Goal: Task Accomplishment & Management: Manage account settings

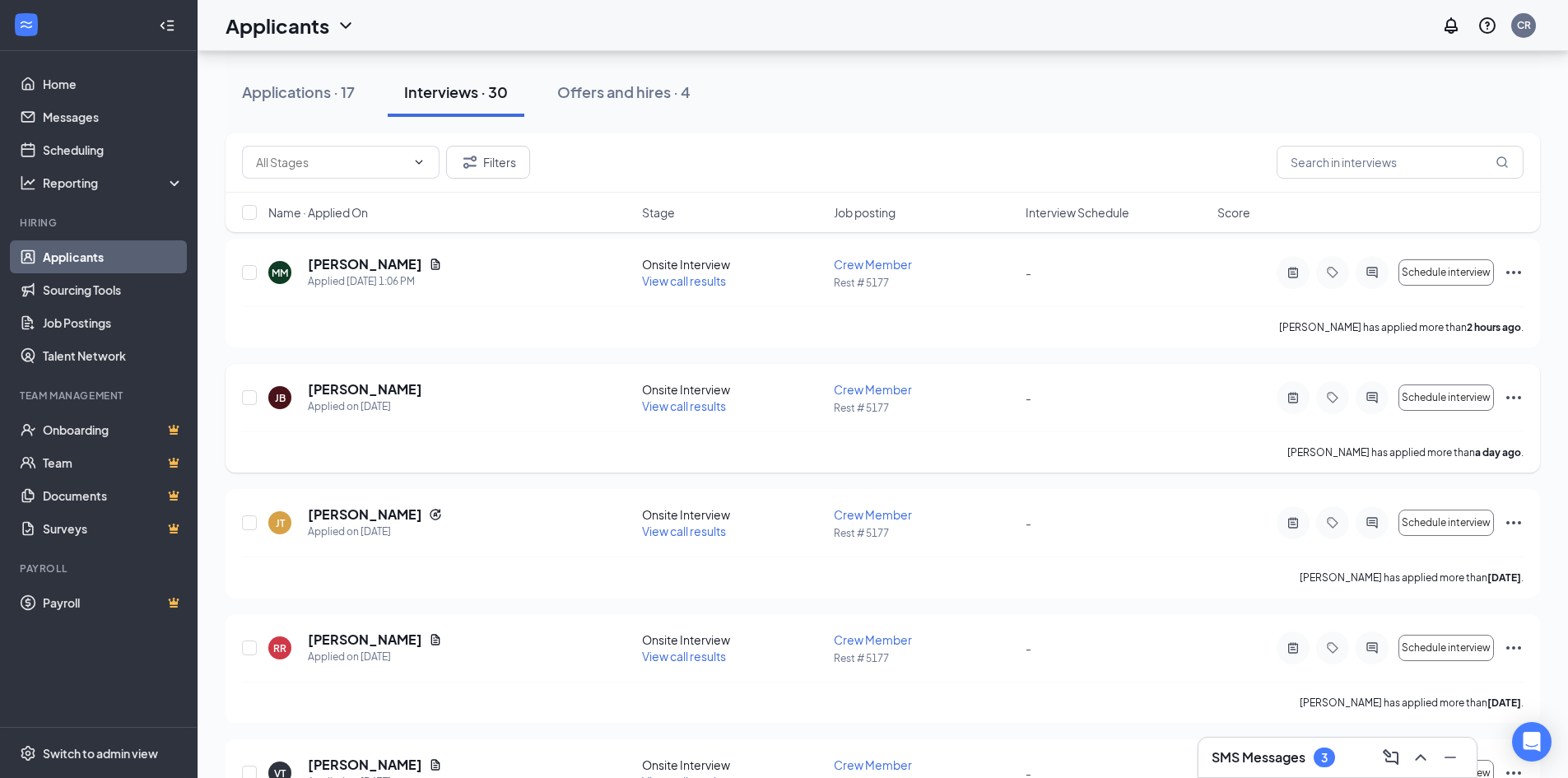
scroll to position [165, 0]
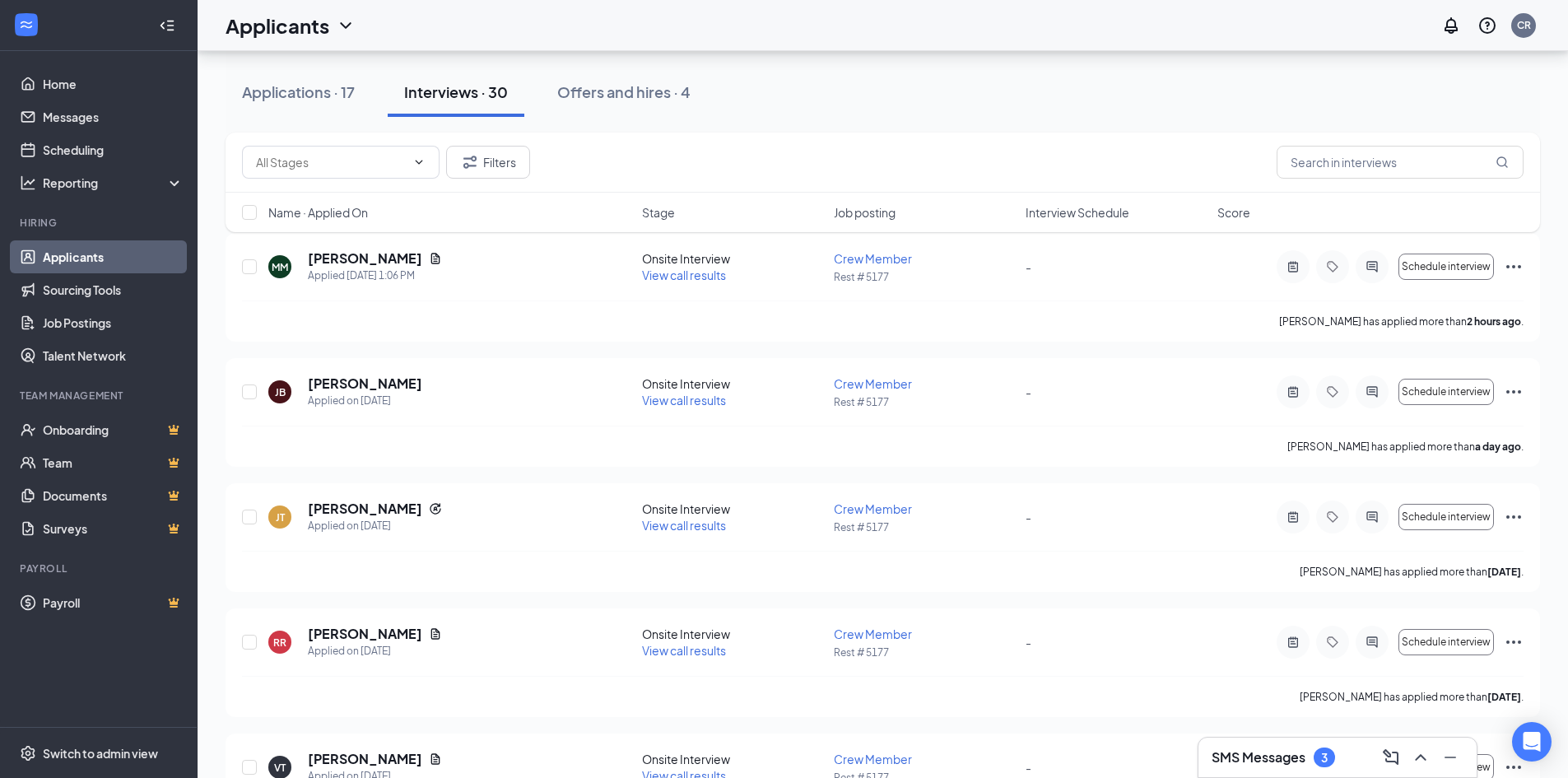
click at [492, 563] on h3 "SMS Messages" at bounding box center [1258, 757] width 94 height 18
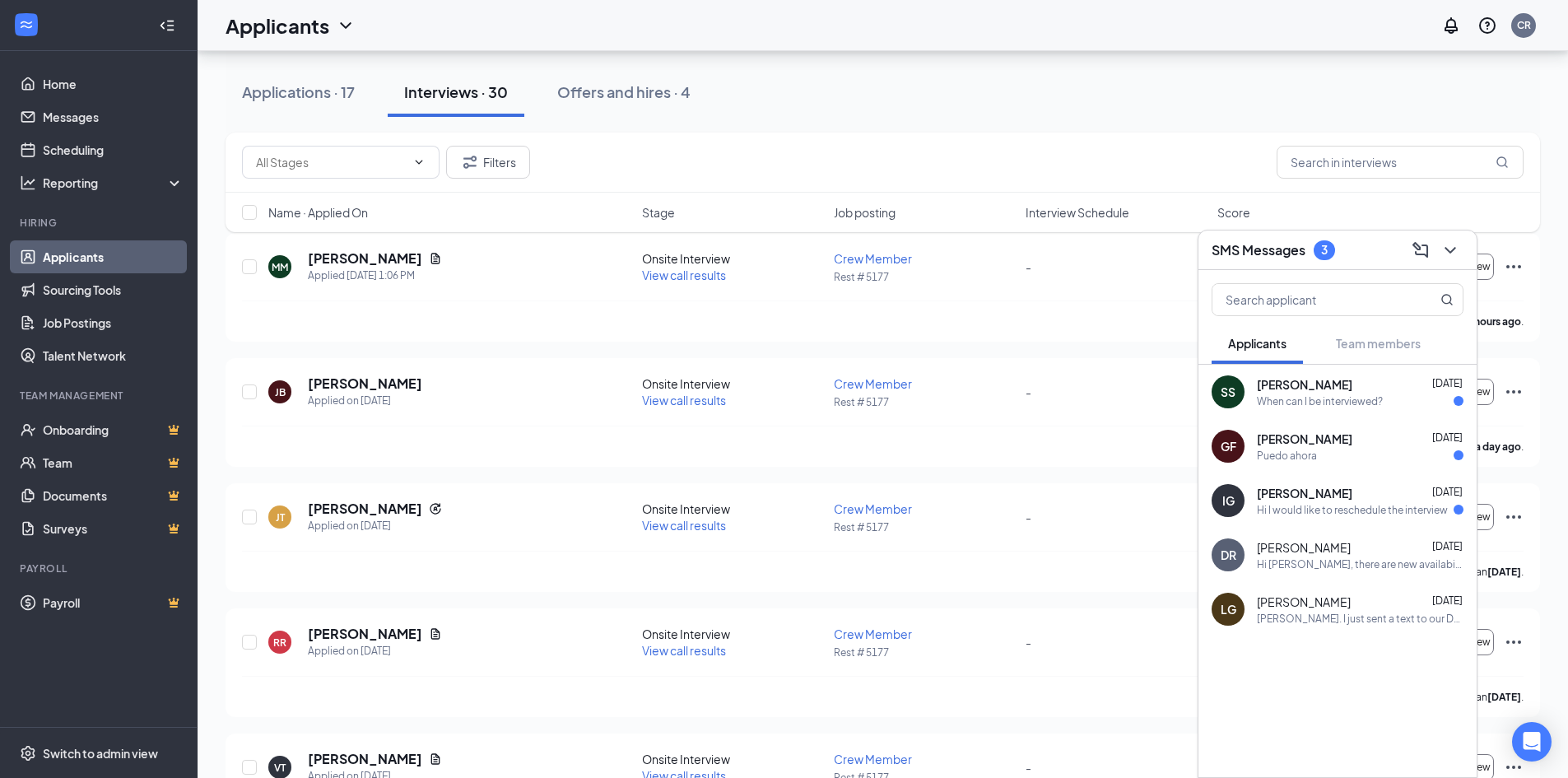
click at [492, 244] on h3 "SMS Messages" at bounding box center [1258, 250] width 94 height 18
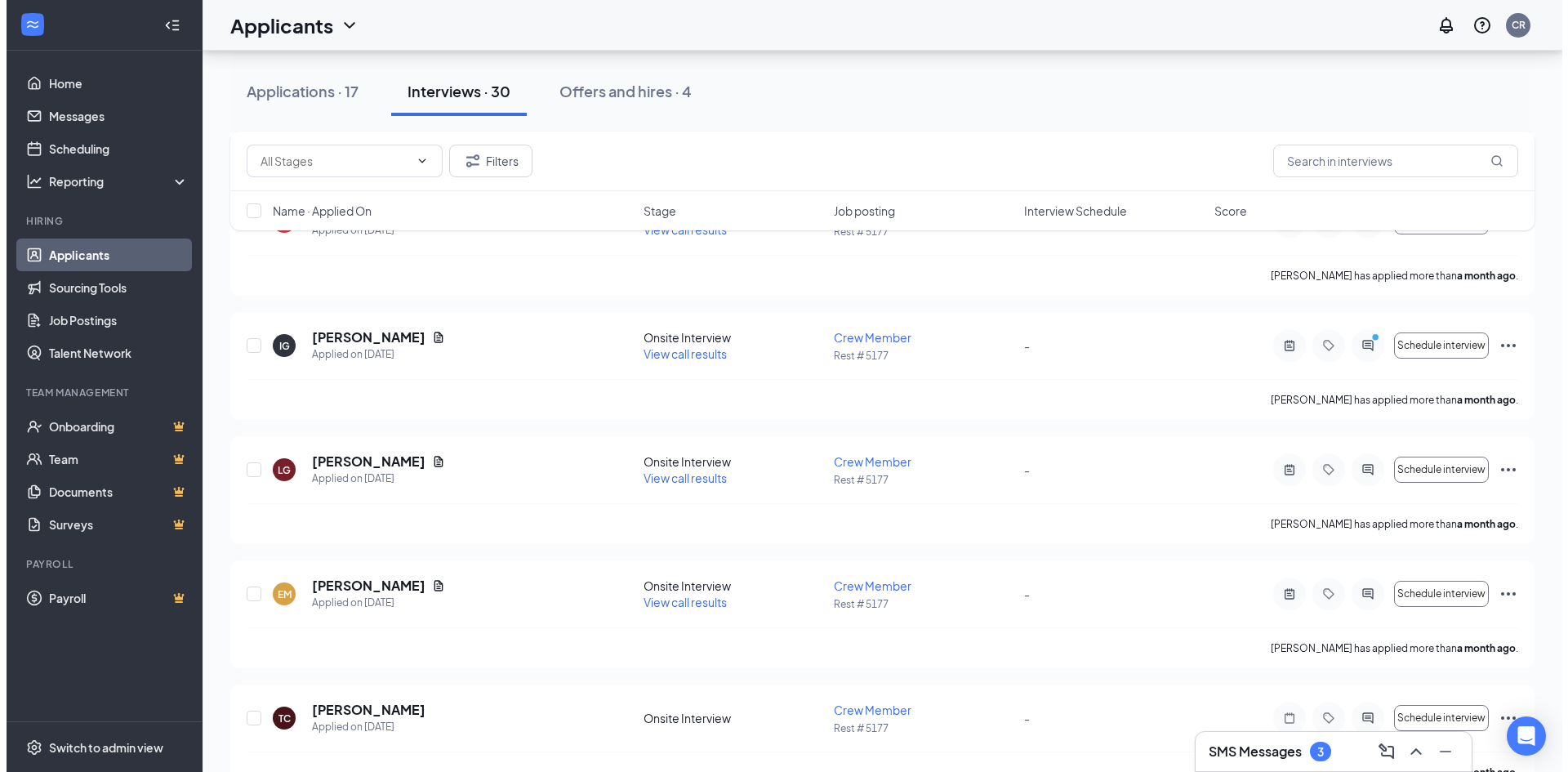
scroll to position [3432, 0]
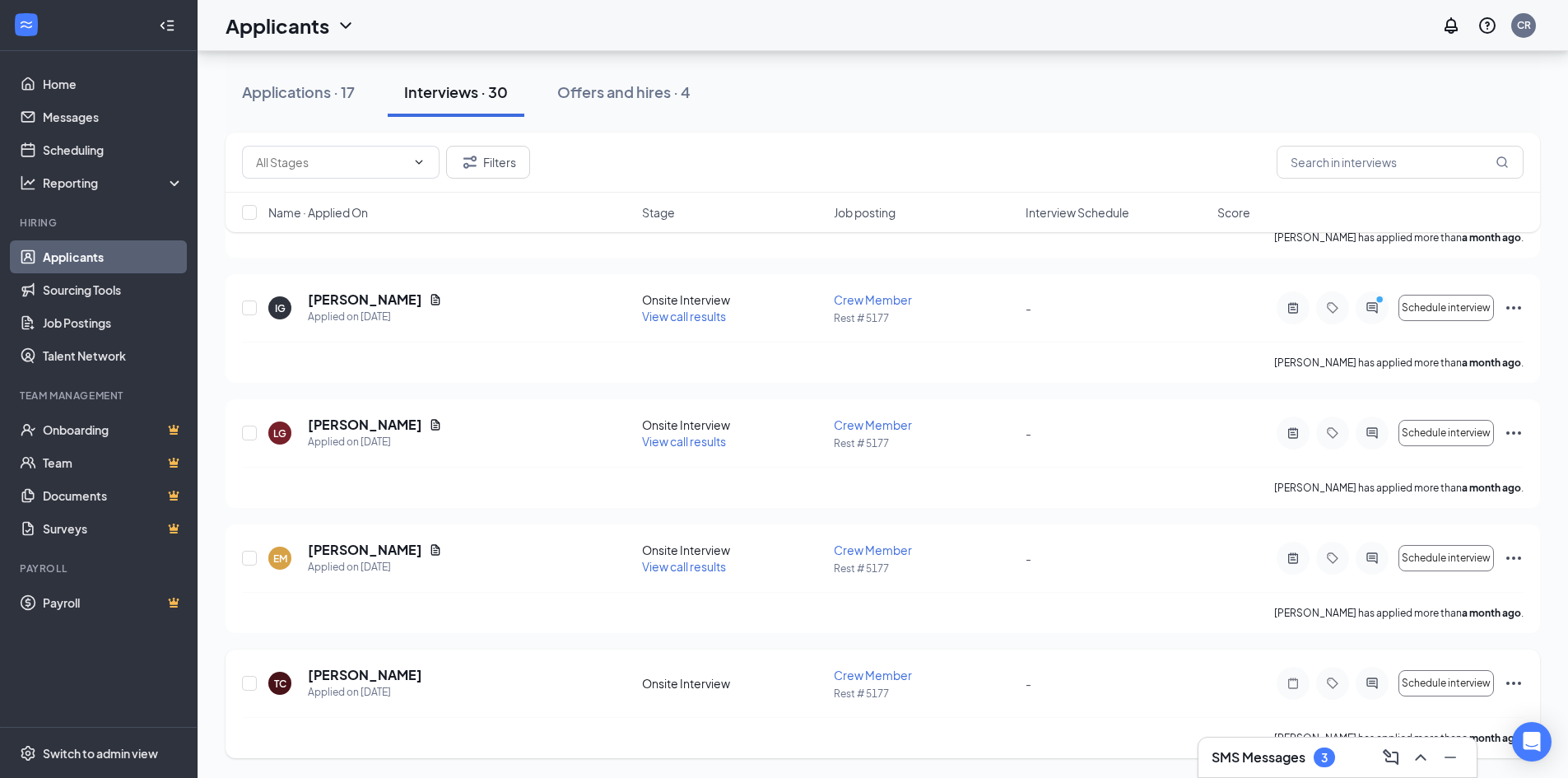
click at [365, 563] on h5 "[PERSON_NAME]" at bounding box center [365, 675] width 115 height 18
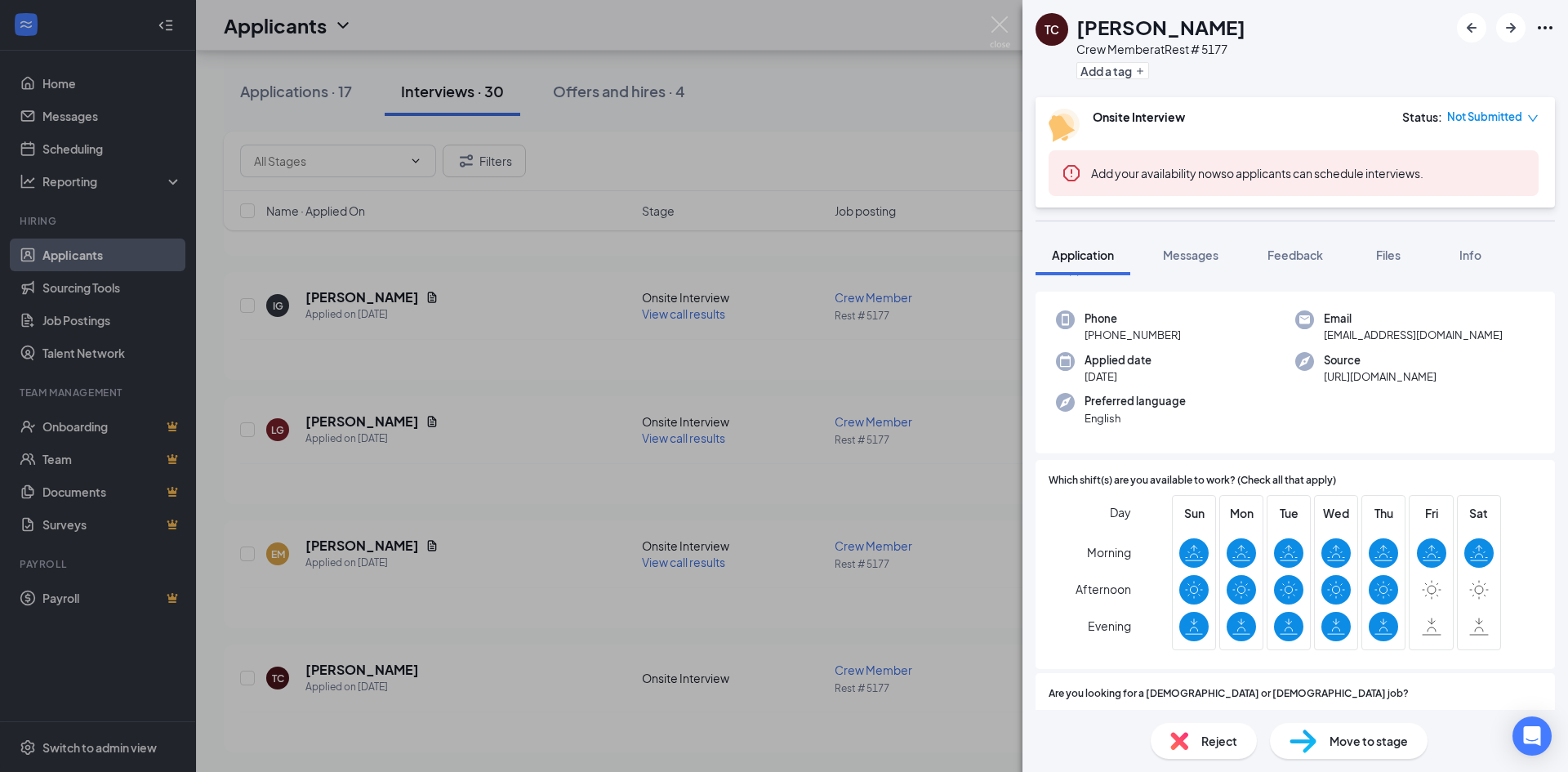
scroll to position [245, 0]
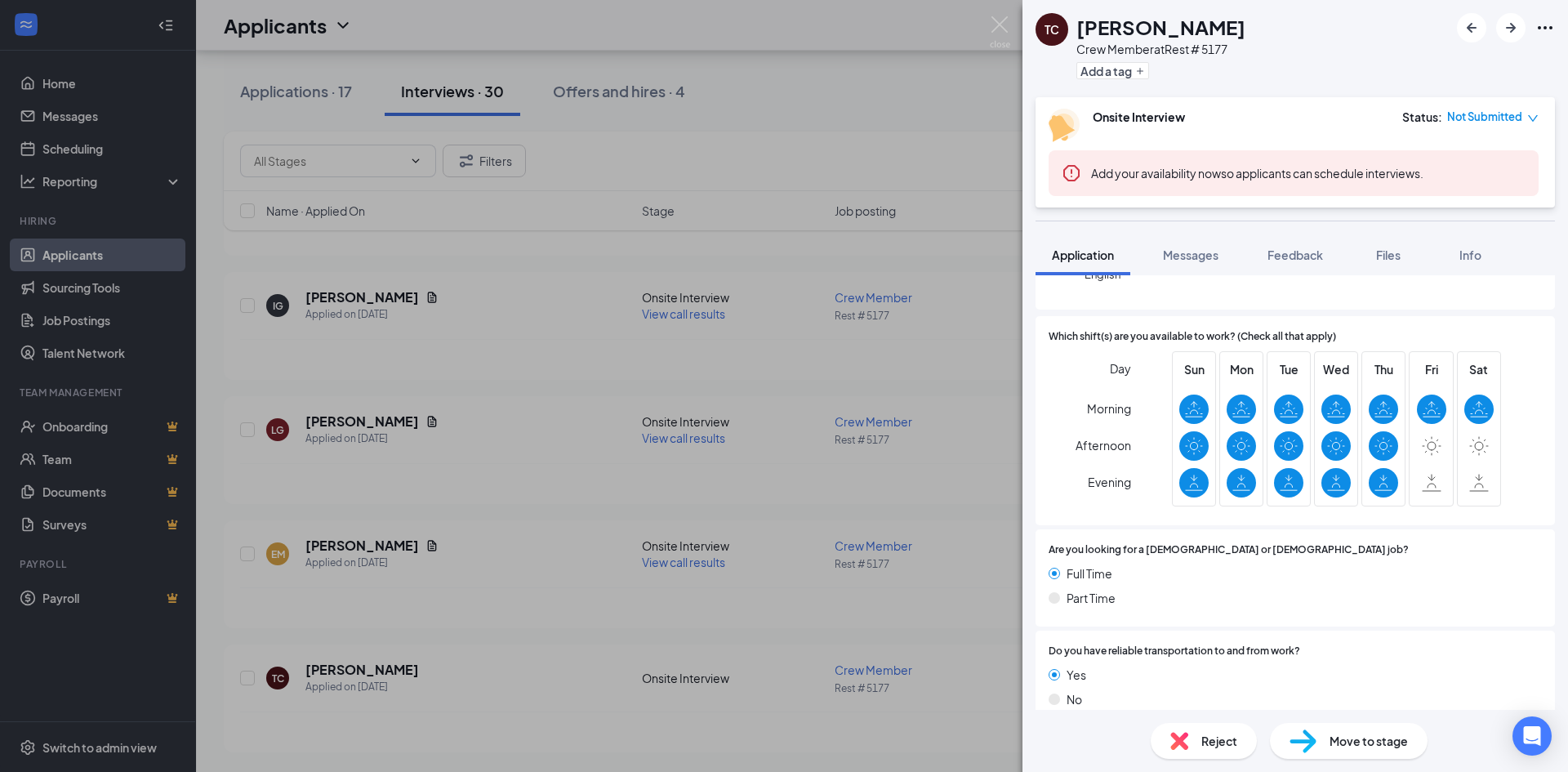
click at [489, 559] on span "Move to stage" at bounding box center [1369, 741] width 78 height 18
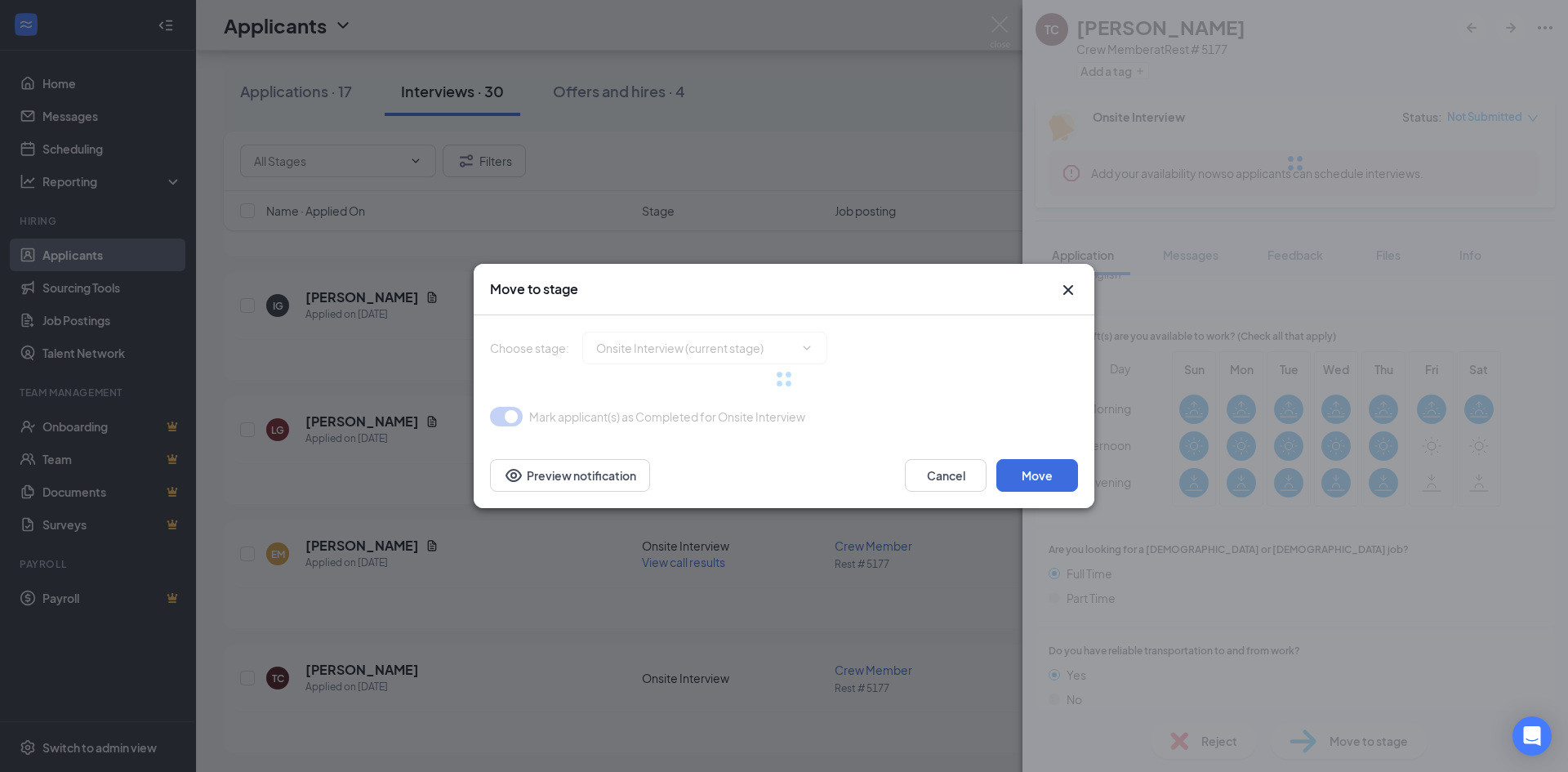
type input "Hiring Complete (final stage)"
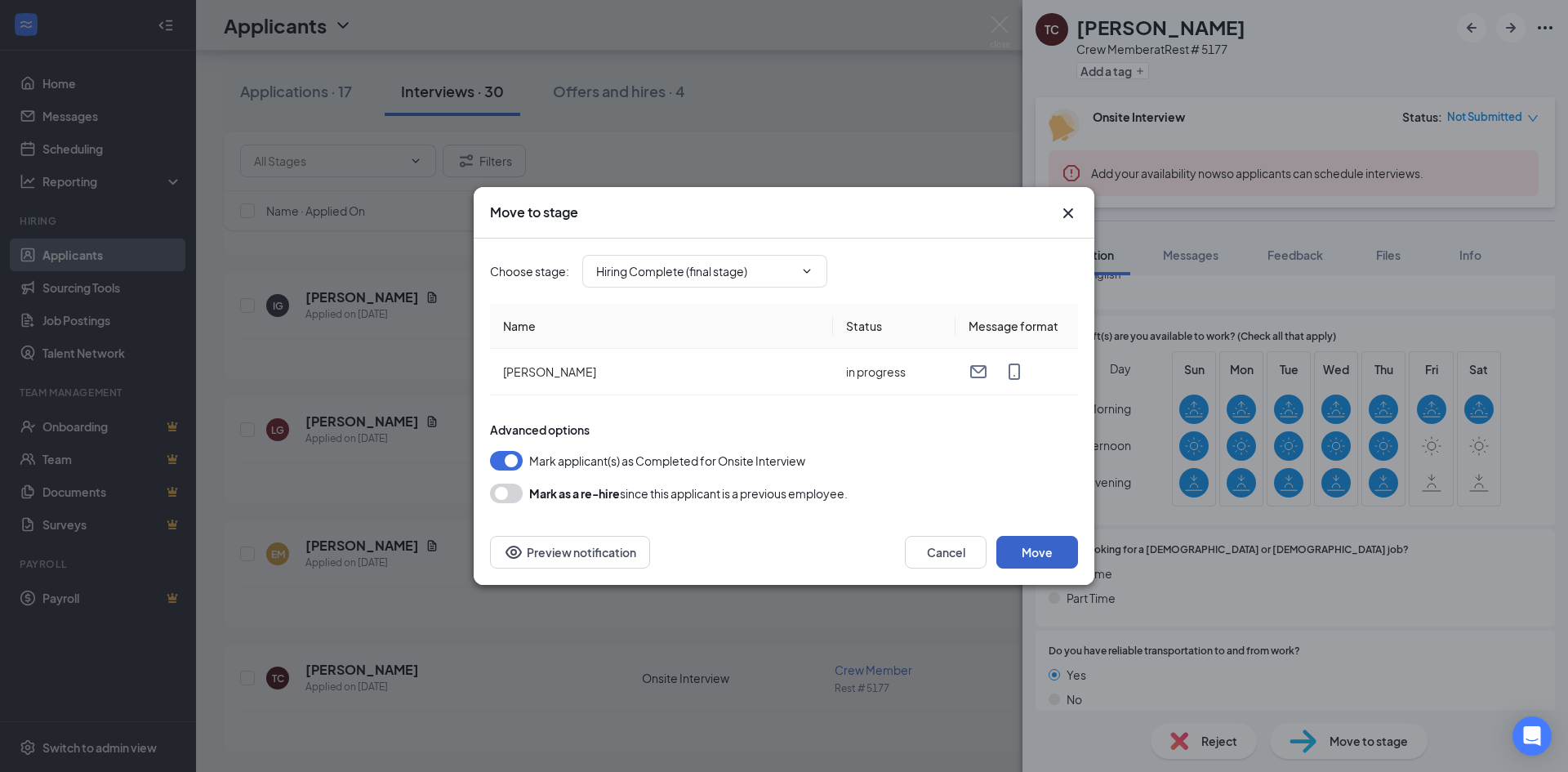
click at [489, 552] on button "Move" at bounding box center [1037, 552] width 82 height 33
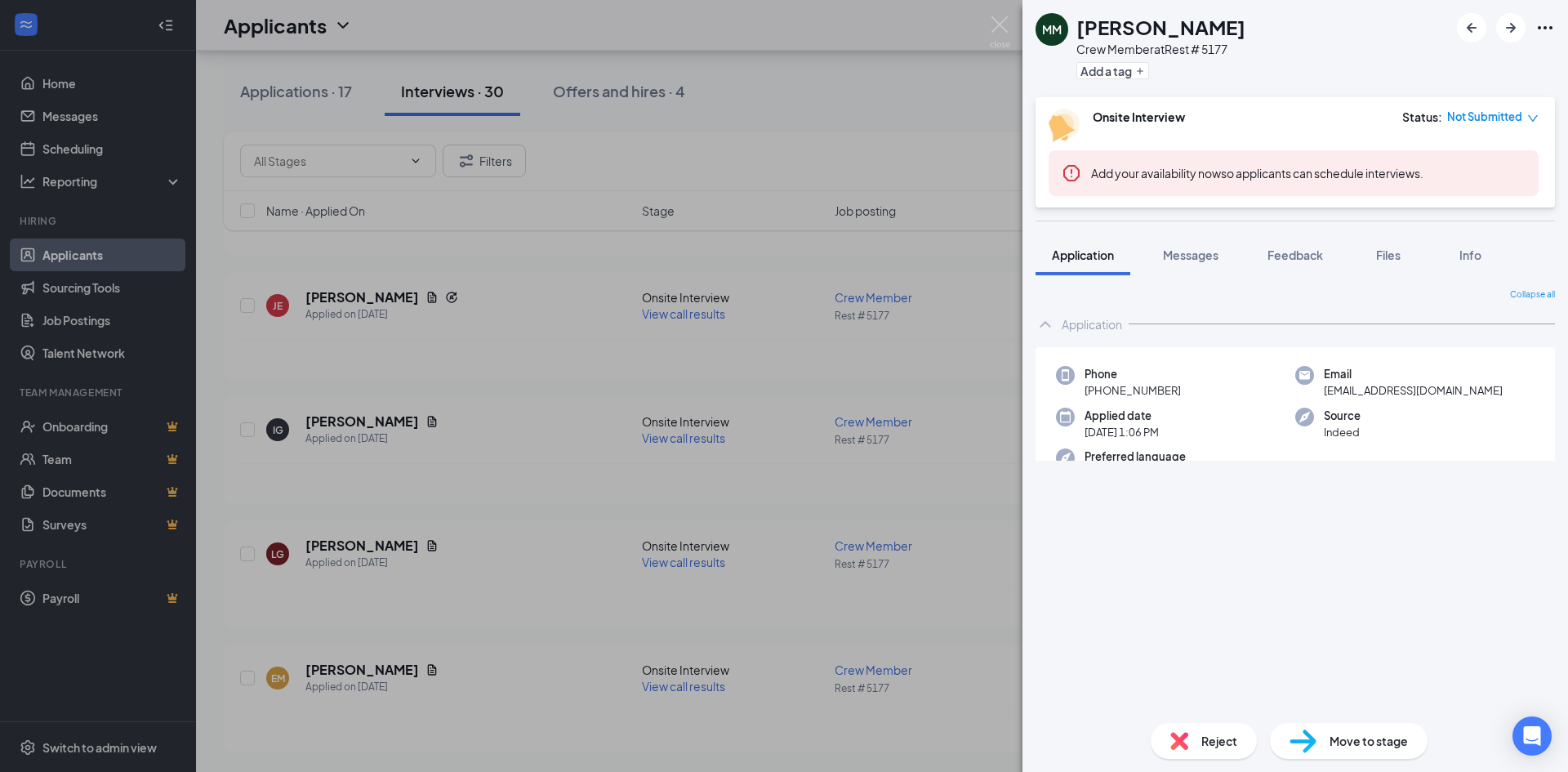
scroll to position [3308, 0]
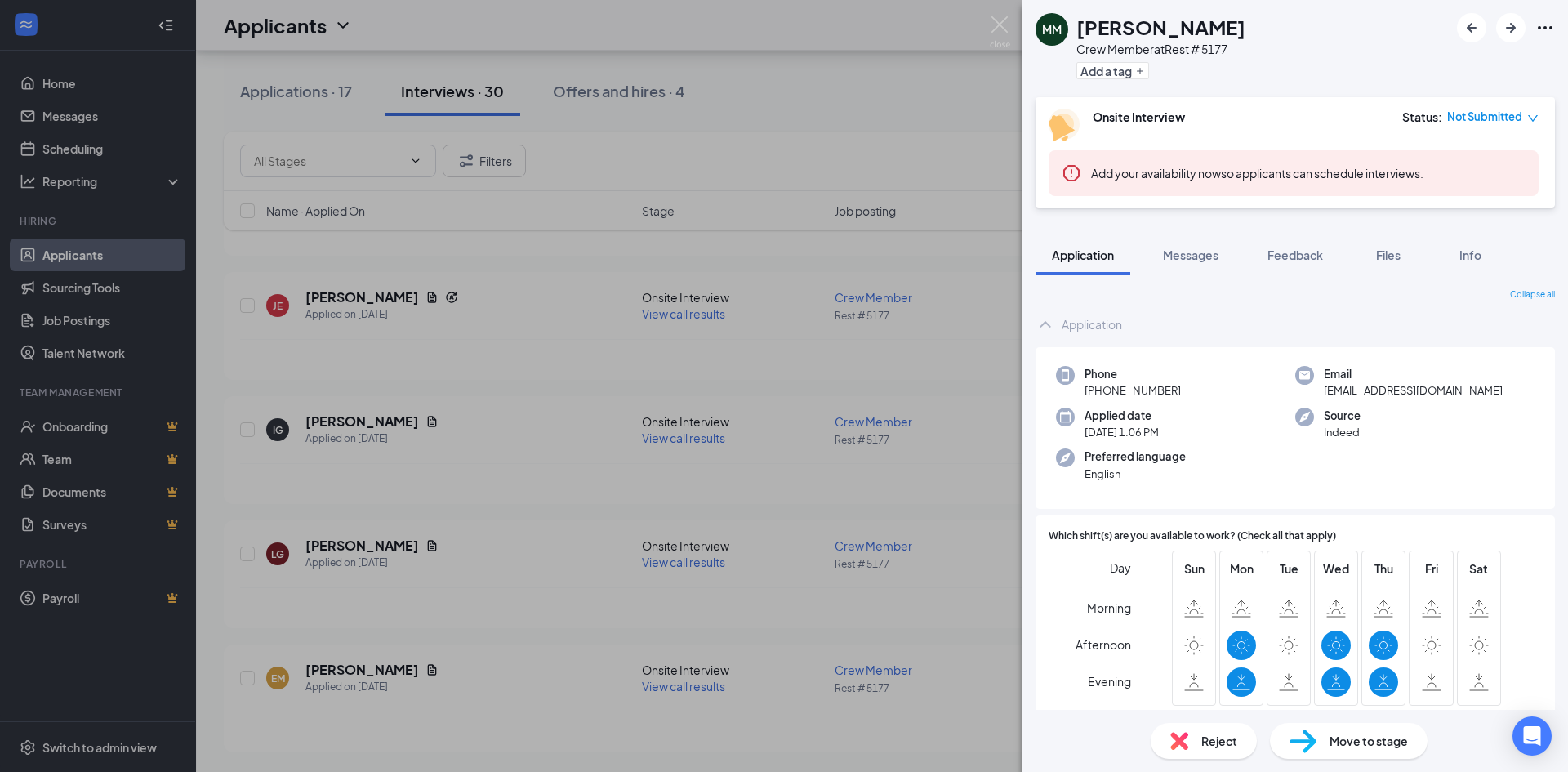
drag, startPoint x: 793, startPoint y: 131, endPoint x: 462, endPoint y: 84, distance: 334.3
click at [489, 130] on div "MM [PERSON_NAME] Crew Member at Rest # 5177 Add a tag Onsite Interview Status :…" at bounding box center [784, 386] width 1568 height 772
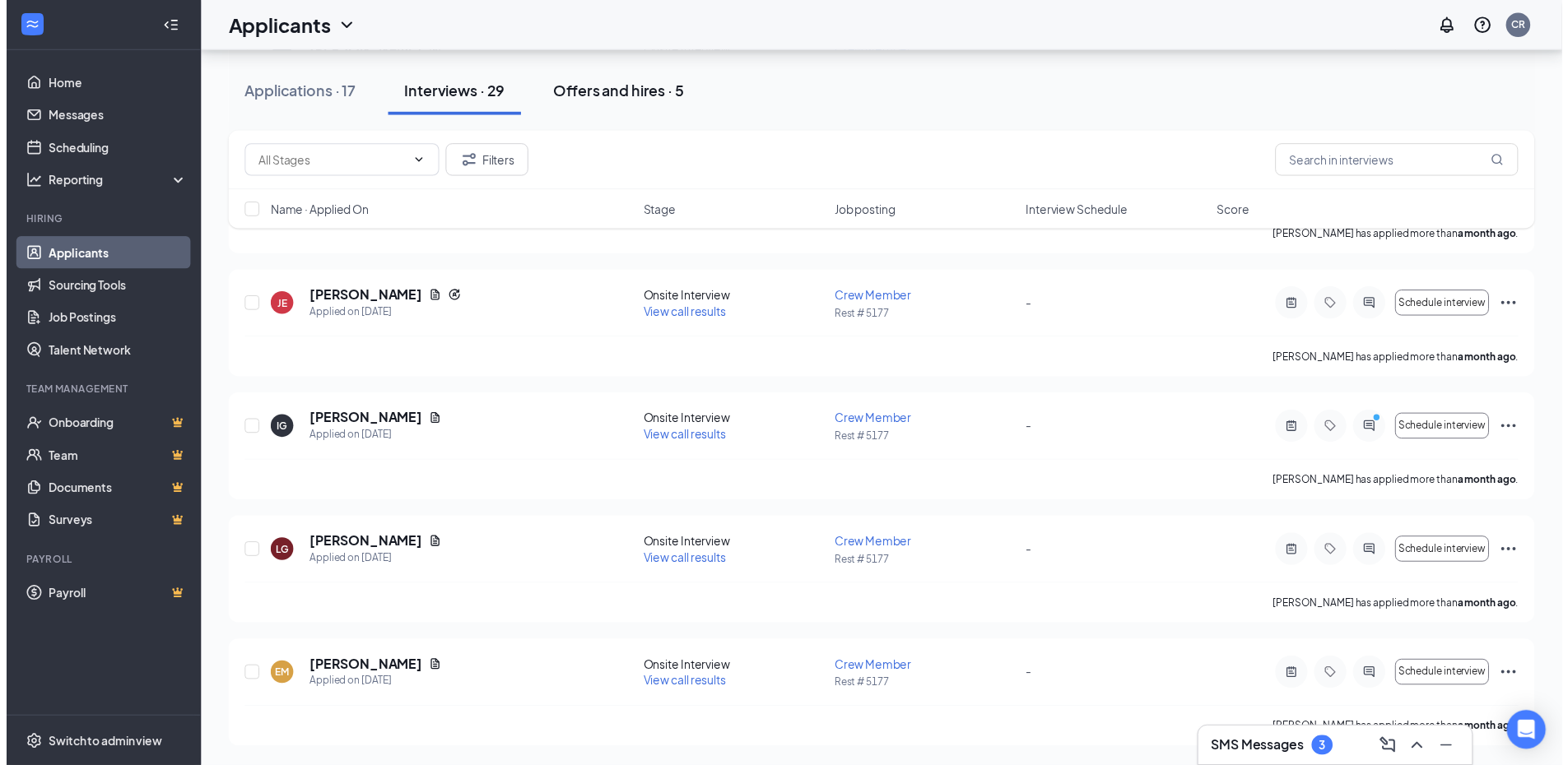
scroll to position [3344, 0]
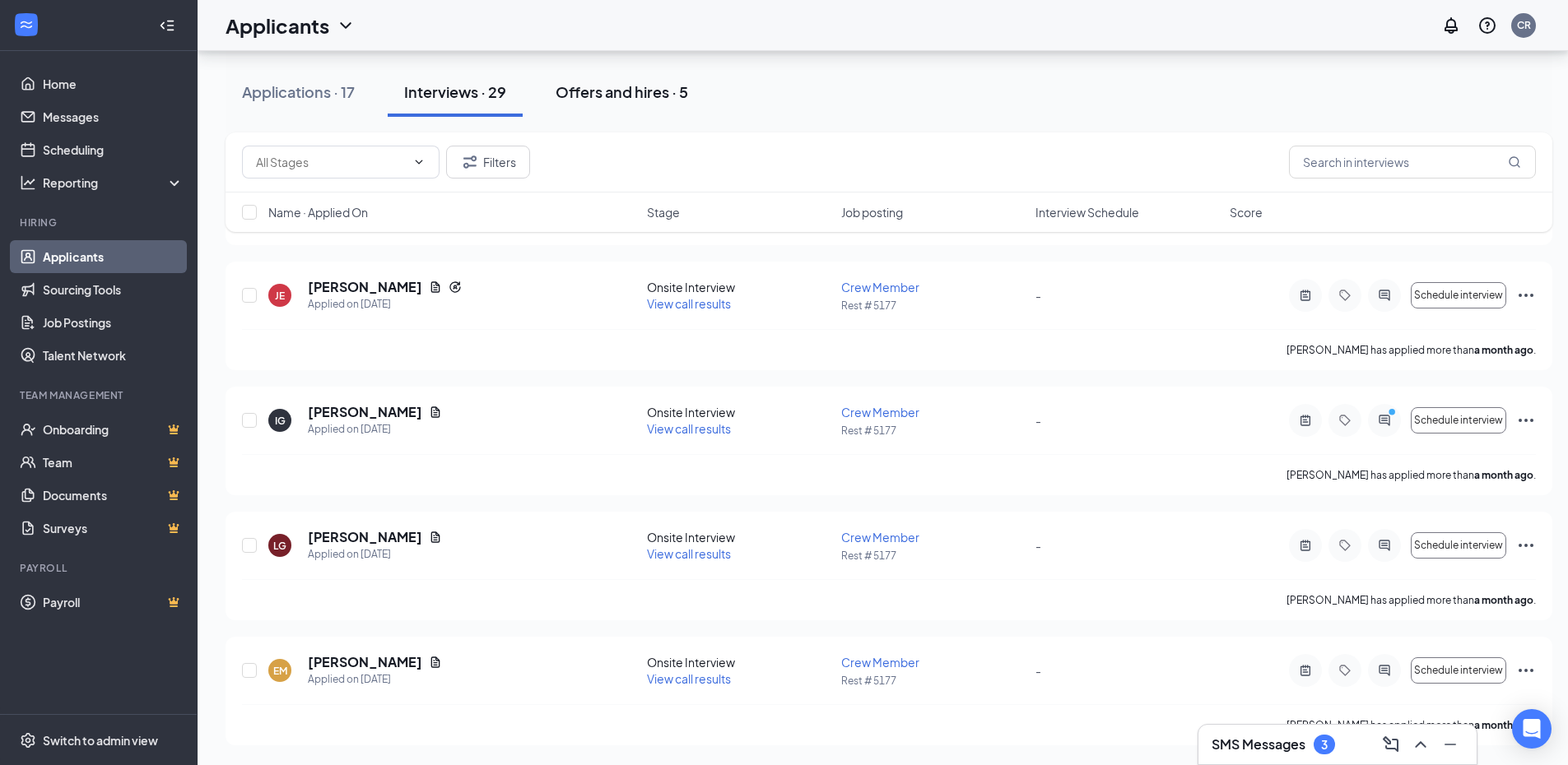
click at [492, 88] on div "Offers and hires · 5" at bounding box center [621, 91] width 132 height 21
